Goal: Check status: Check status

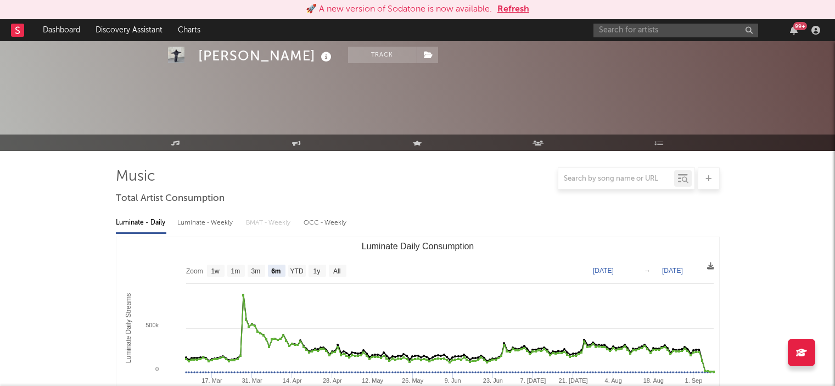
select select "6m"
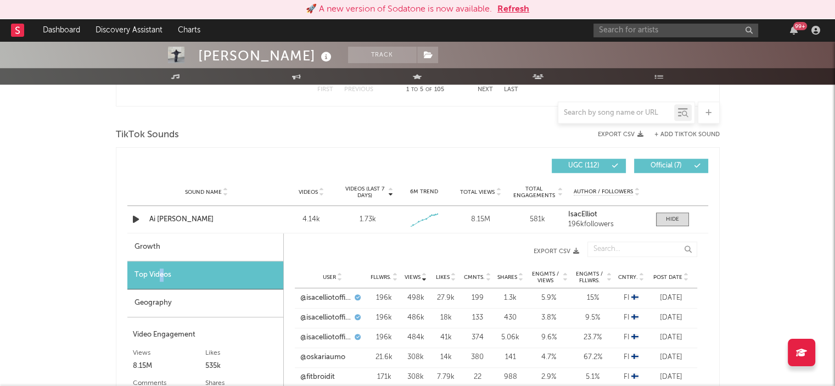
scroll to position [694, 0]
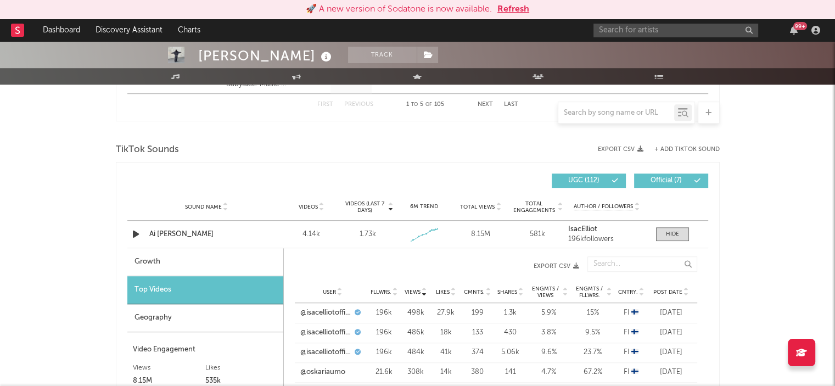
drag, startPoint x: 676, startPoint y: 230, endPoint x: 700, endPoint y: 114, distance: 118.2
click at [675, 230] on div at bounding box center [672, 234] width 13 height 8
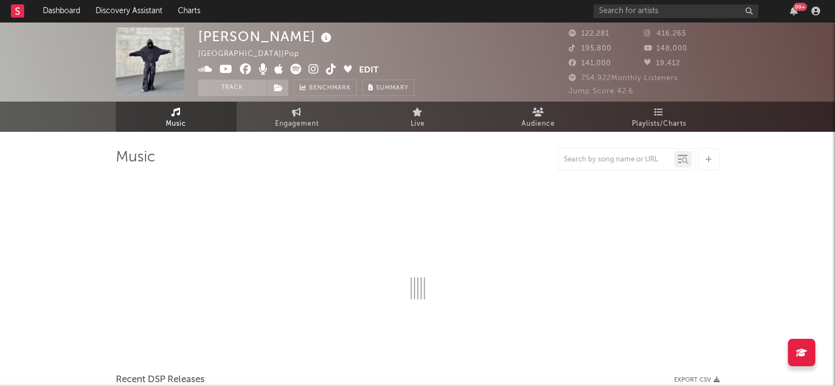
select select "6m"
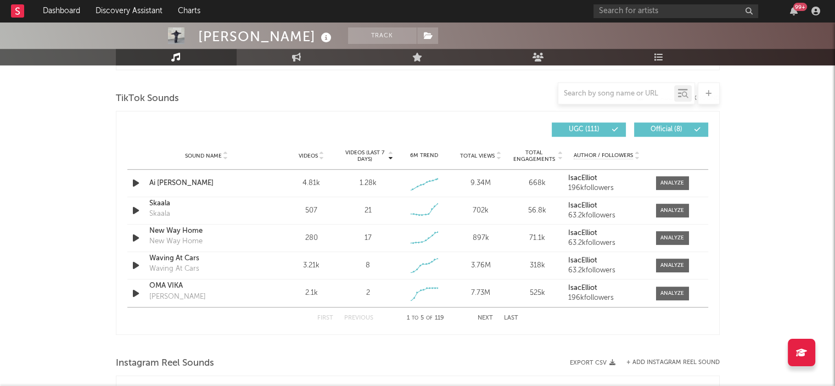
scroll to position [720, 0]
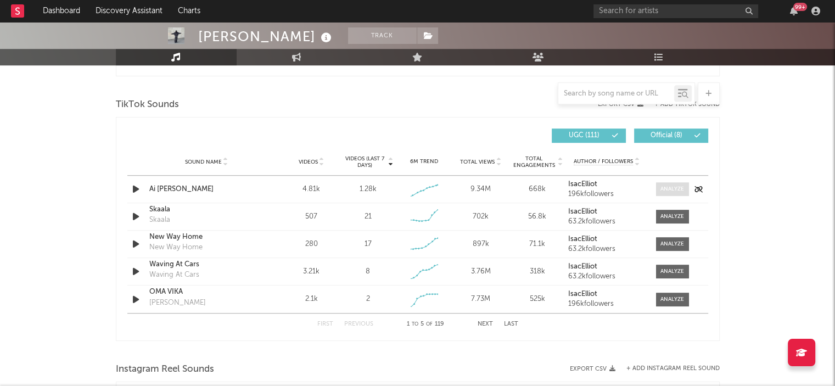
click at [666, 189] on div at bounding box center [673, 189] width 24 height 8
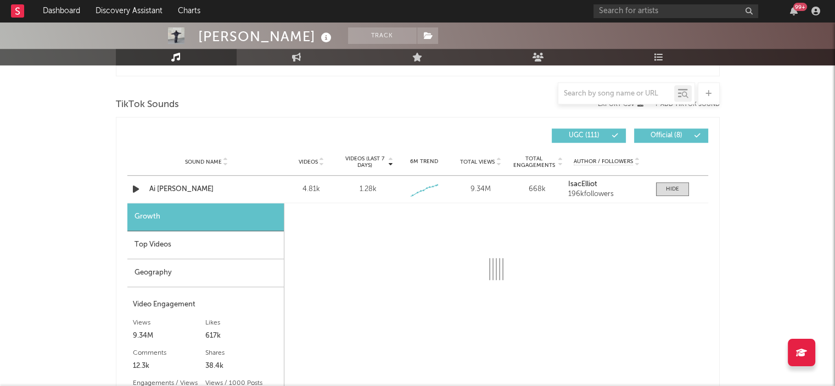
select select "1w"
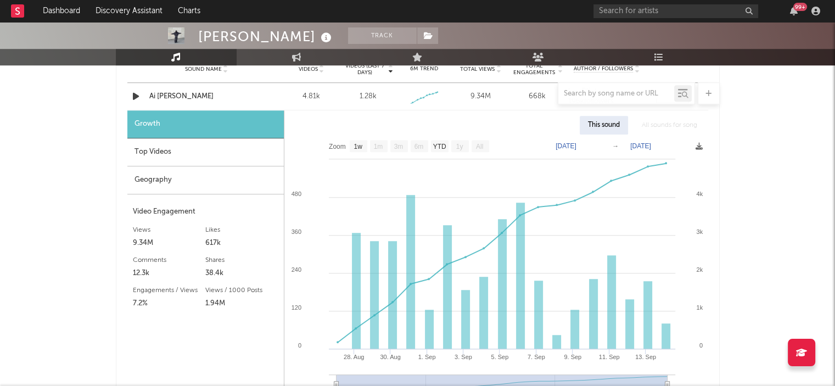
scroll to position [815, 0]
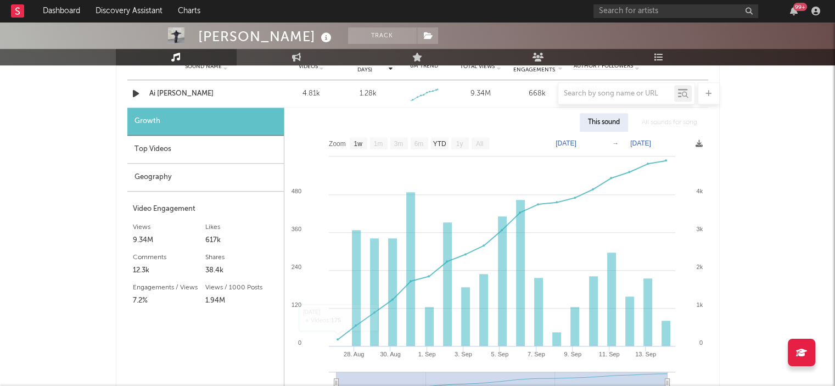
click at [149, 146] on div "Top Videos" at bounding box center [205, 150] width 156 height 28
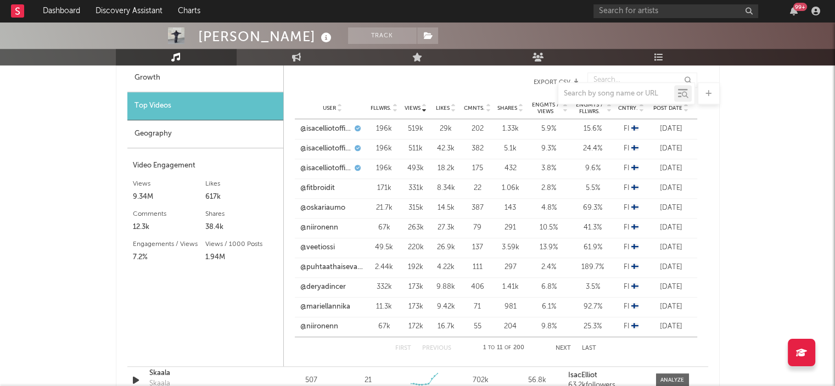
scroll to position [848, 0]
